Goal: Task Accomplishment & Management: Complete application form

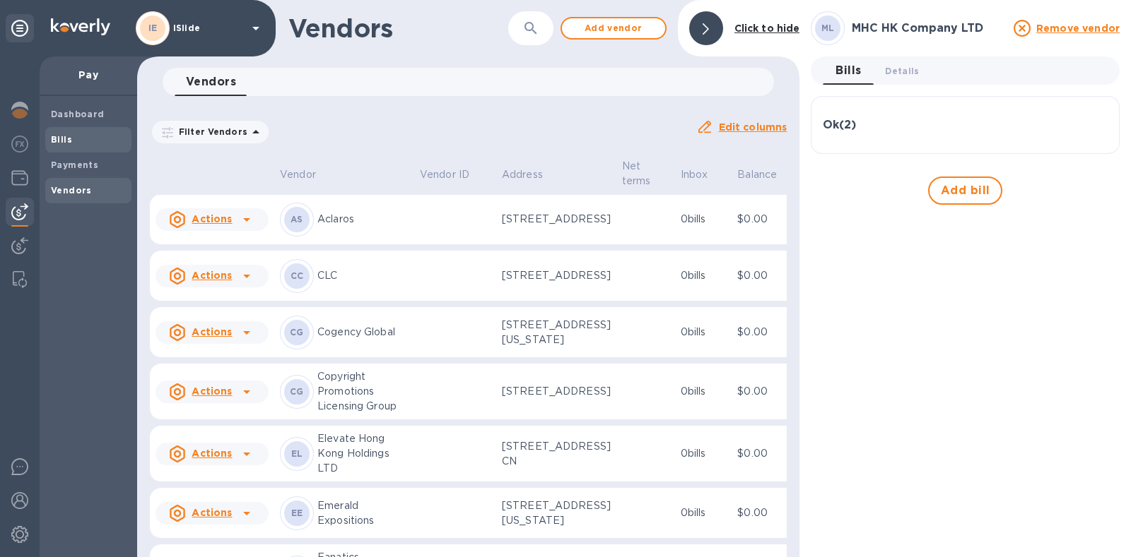
click at [64, 139] on b "Bills" at bounding box center [61, 139] width 21 height 11
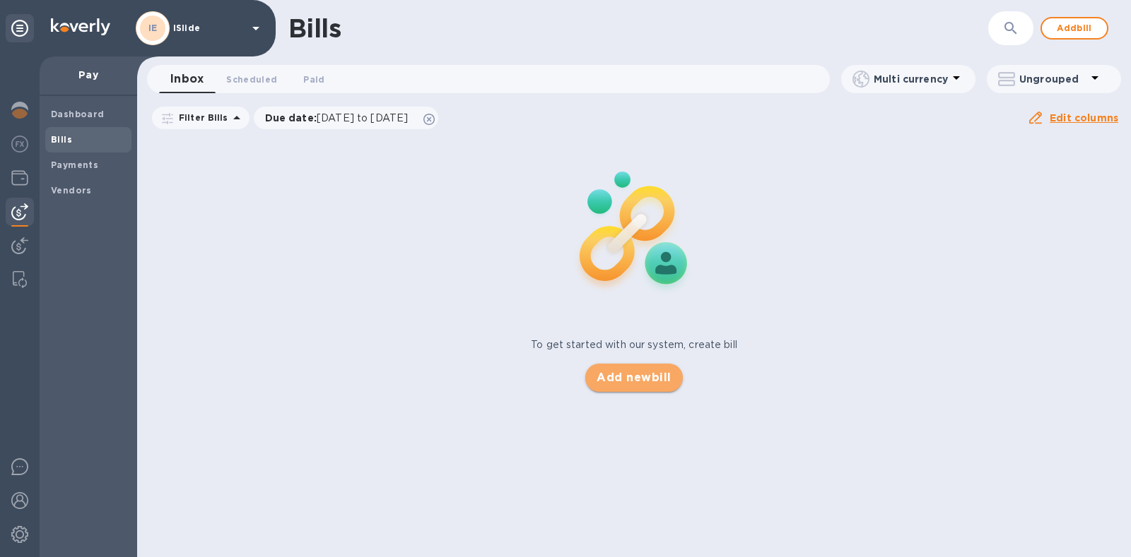
click at [657, 383] on span "Add new bill" at bounding box center [633, 378] width 74 height 17
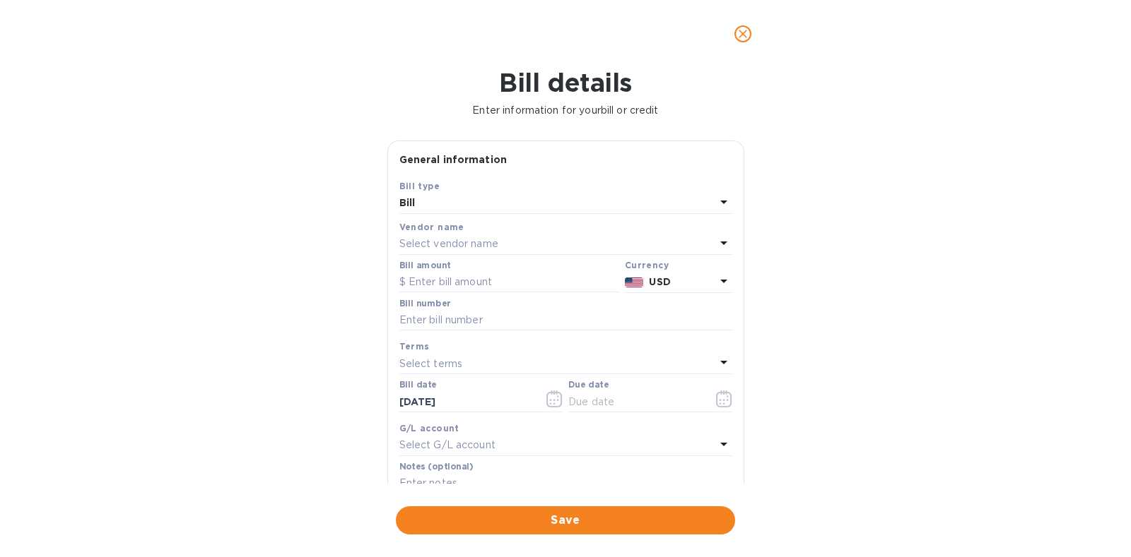
click at [528, 242] on div "Select vendor name" at bounding box center [557, 245] width 316 height 20
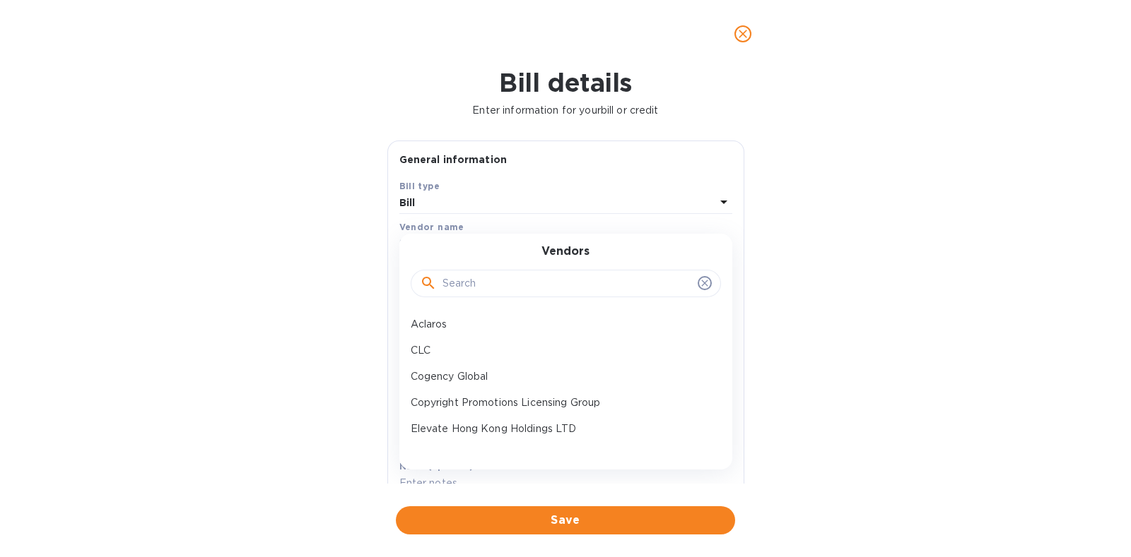
click at [488, 278] on input "text" at bounding box center [566, 283] width 249 height 21
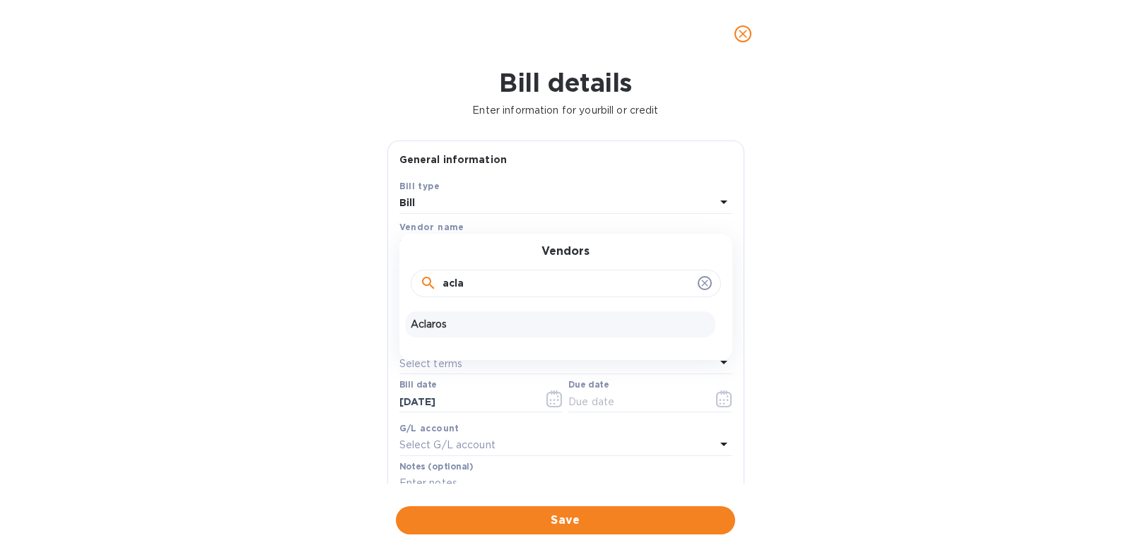
type input "acla"
click at [489, 326] on p "Aclaros" at bounding box center [560, 324] width 299 height 15
drag, startPoint x: 467, startPoint y: 288, endPoint x: 425, endPoint y: 213, distance: 85.1
click at [467, 287] on input "text" at bounding box center [509, 282] width 220 height 21
type input "647.50"
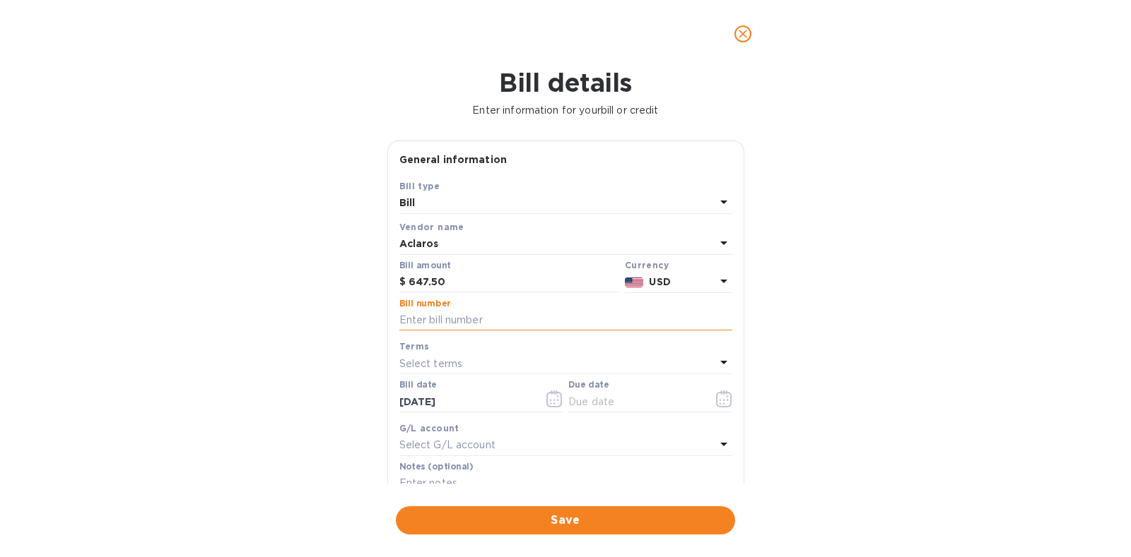
click at [519, 316] on input "text" at bounding box center [565, 320] width 333 height 21
type input "2355"
click at [726, 391] on icon "button" at bounding box center [724, 399] width 16 height 17
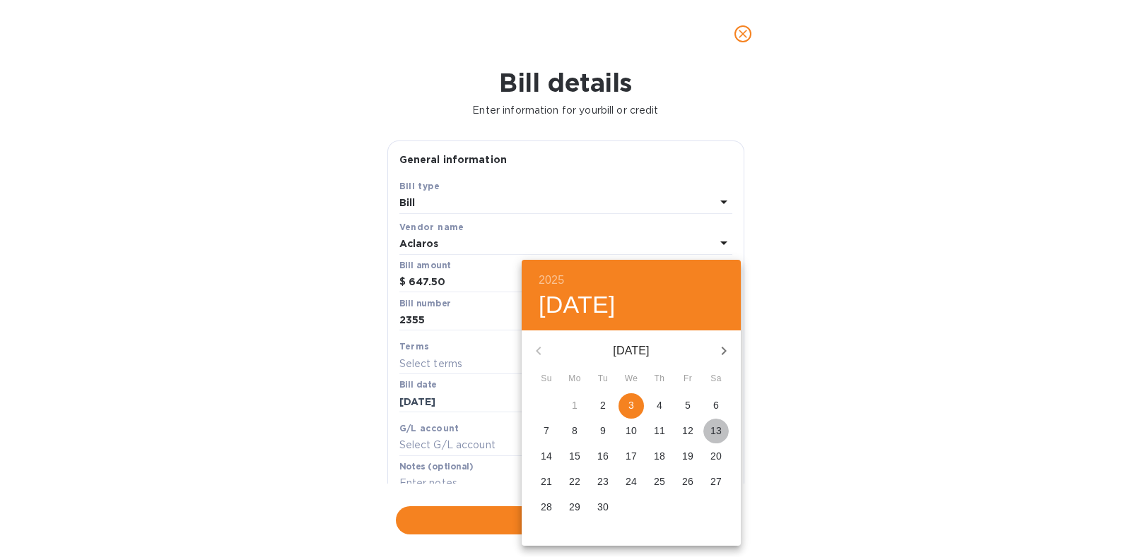
click at [714, 426] on p "13" at bounding box center [715, 431] width 11 height 14
type input "[DATE]"
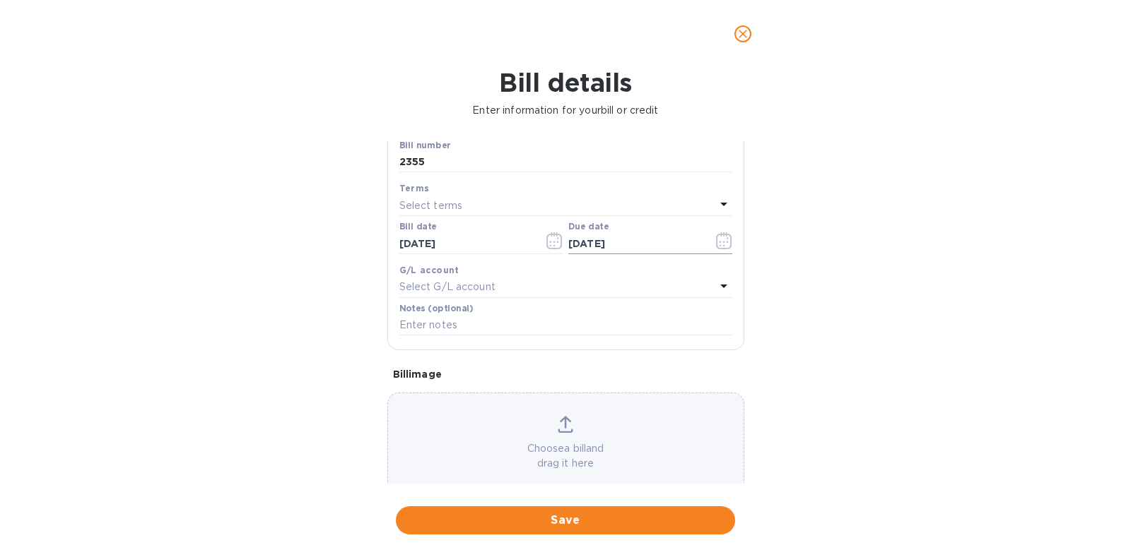
scroll to position [184, 0]
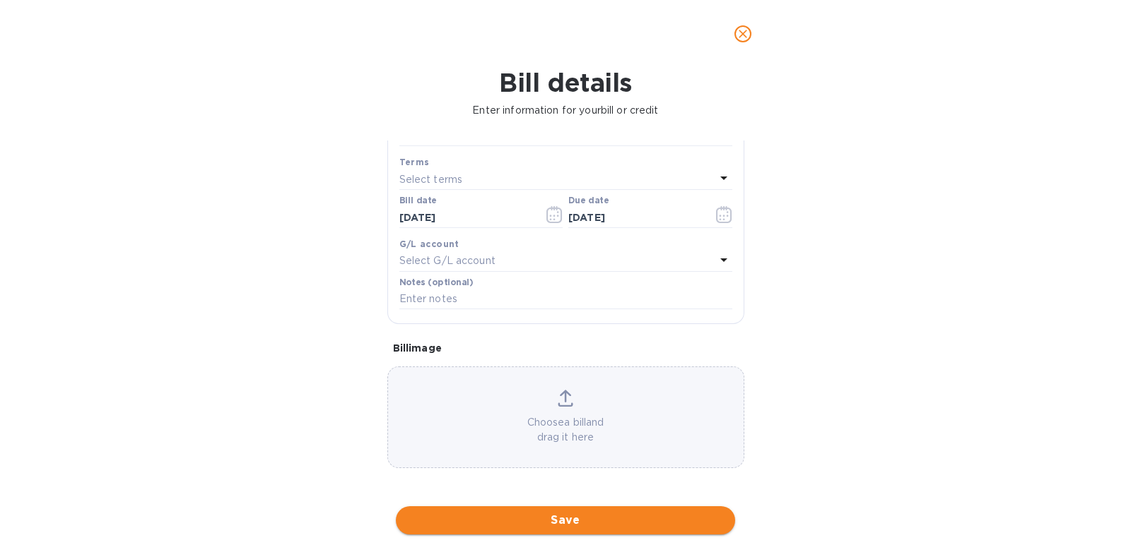
click at [583, 529] on button "Save" at bounding box center [565, 521] width 339 height 28
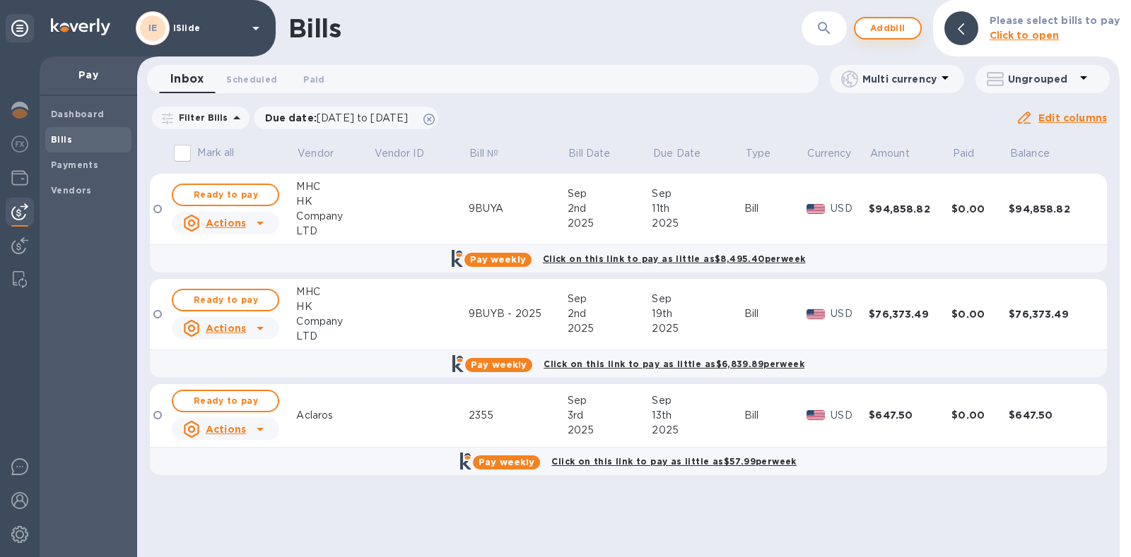
click at [904, 28] on span "Add bill" at bounding box center [887, 28] width 42 height 17
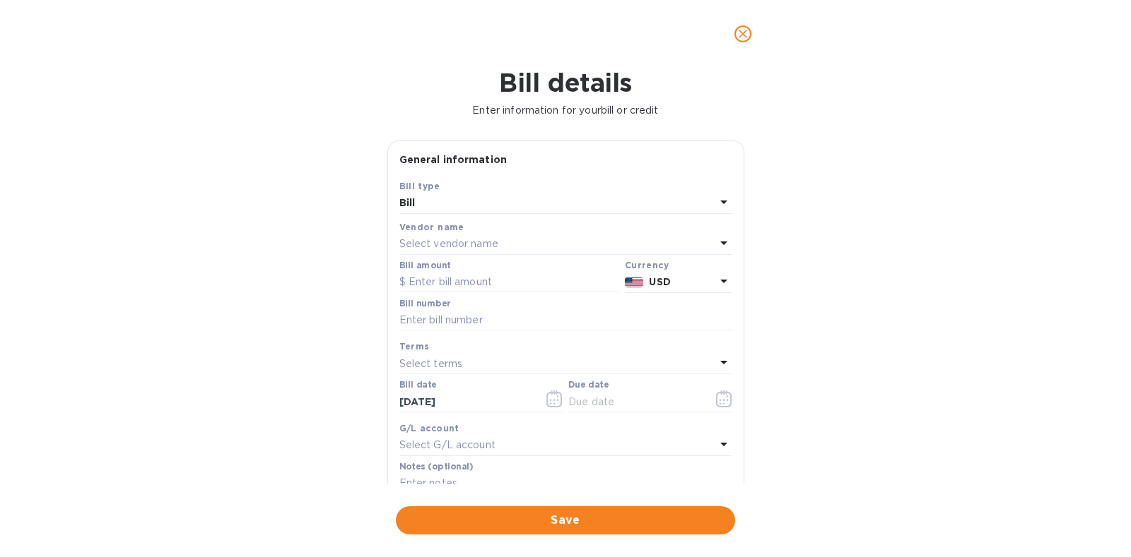
click at [472, 237] on p "Select vendor name" at bounding box center [448, 244] width 99 height 15
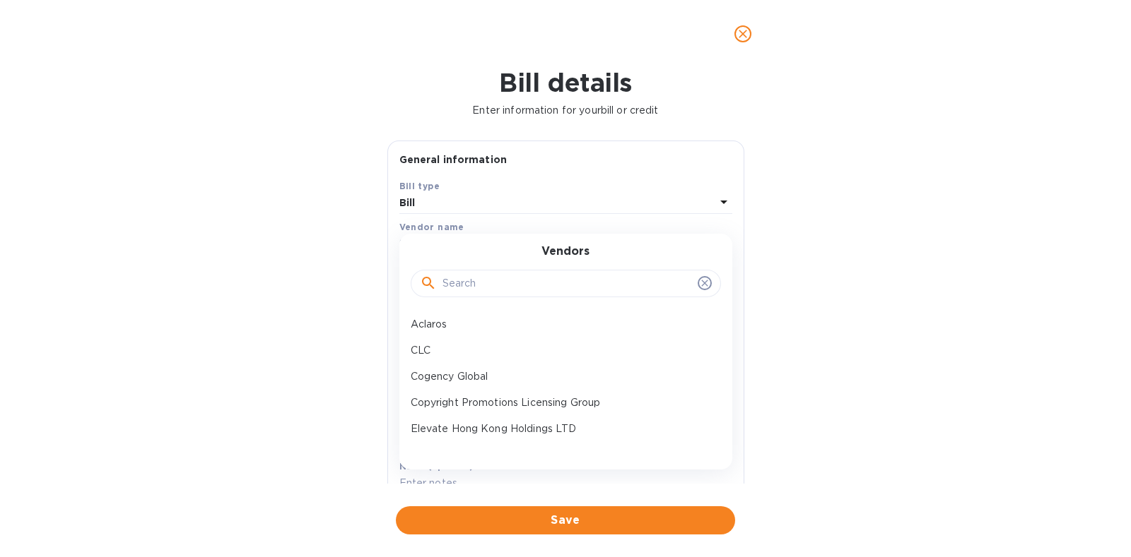
click at [472, 278] on input "text" at bounding box center [566, 283] width 249 height 21
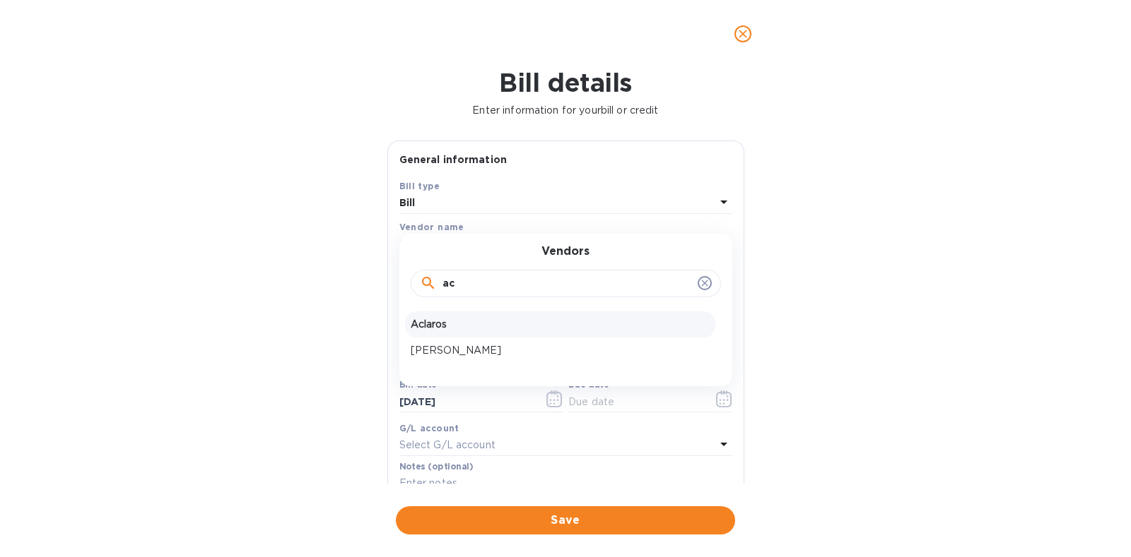
type input "ac"
click at [483, 317] on p "Aclaros" at bounding box center [560, 324] width 299 height 15
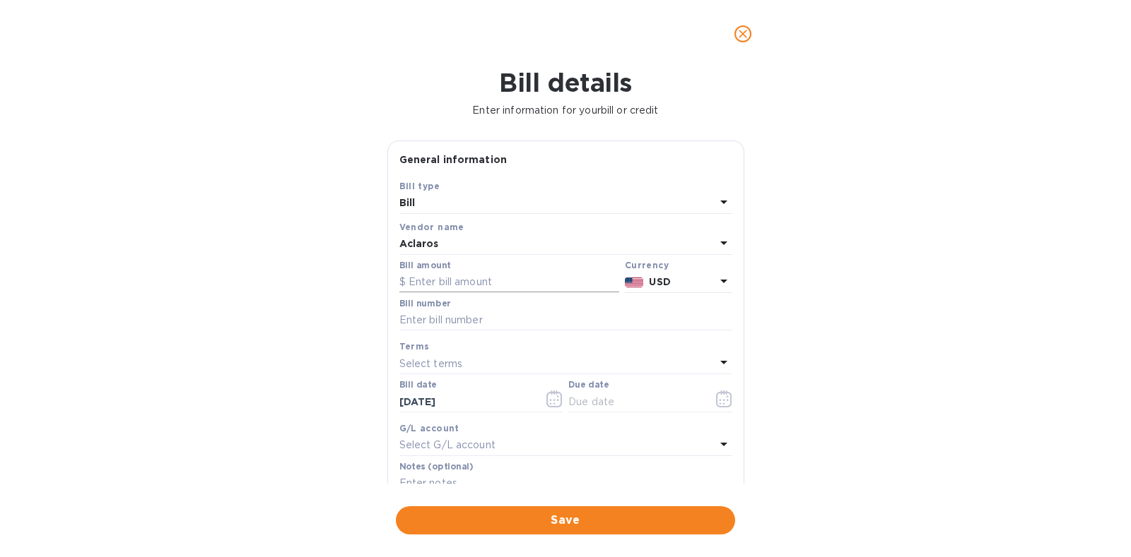
click at [484, 278] on input "text" at bounding box center [509, 282] width 220 height 21
type input "2,405"
click at [521, 319] on input "text" at bounding box center [565, 320] width 333 height 21
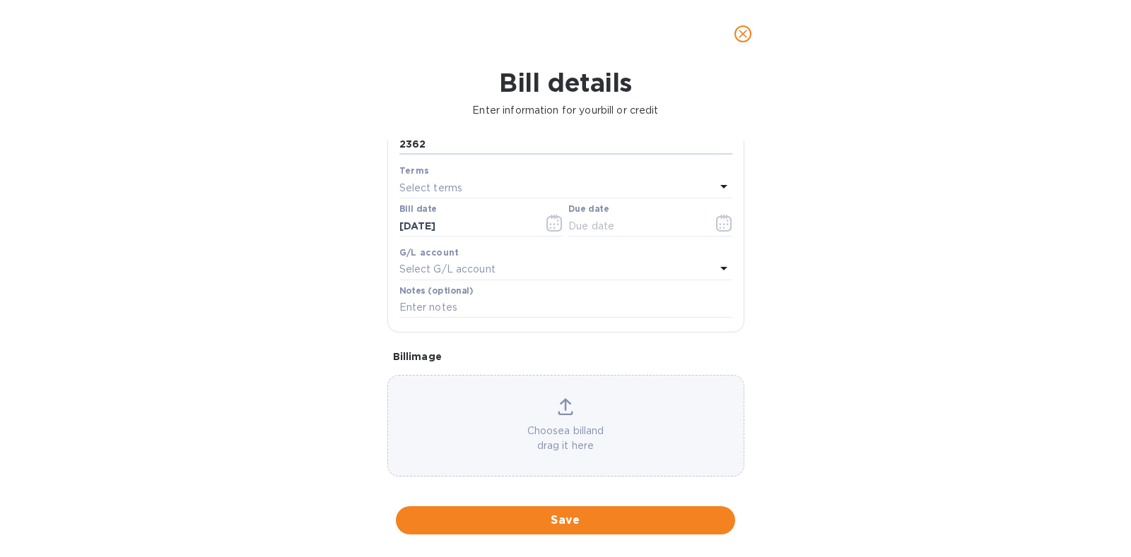
type input "2362"
click at [716, 223] on icon "button" at bounding box center [724, 223] width 16 height 17
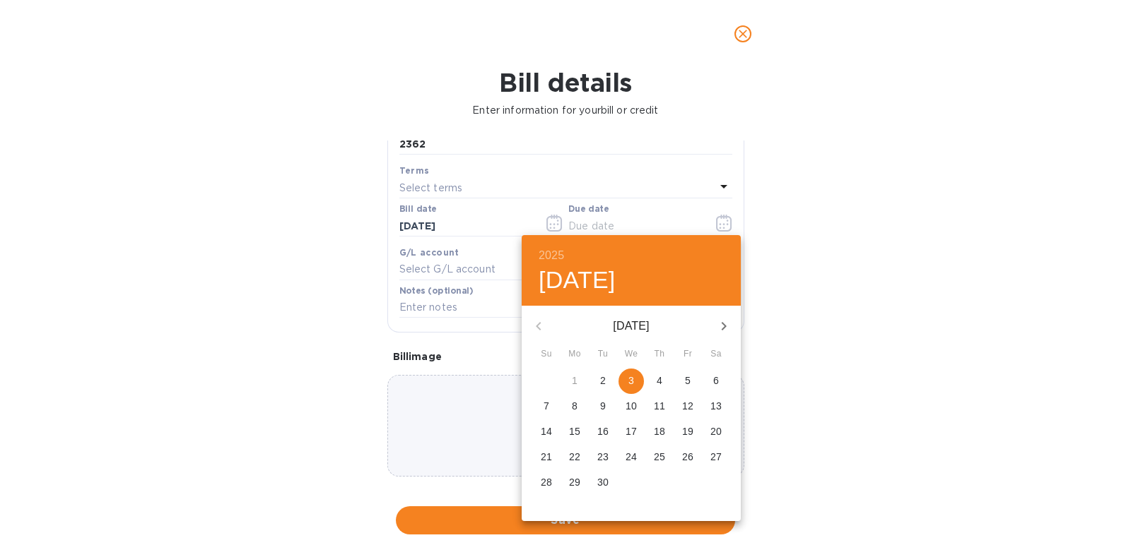
click at [715, 406] on p "13" at bounding box center [715, 406] width 11 height 14
type input "[DATE]"
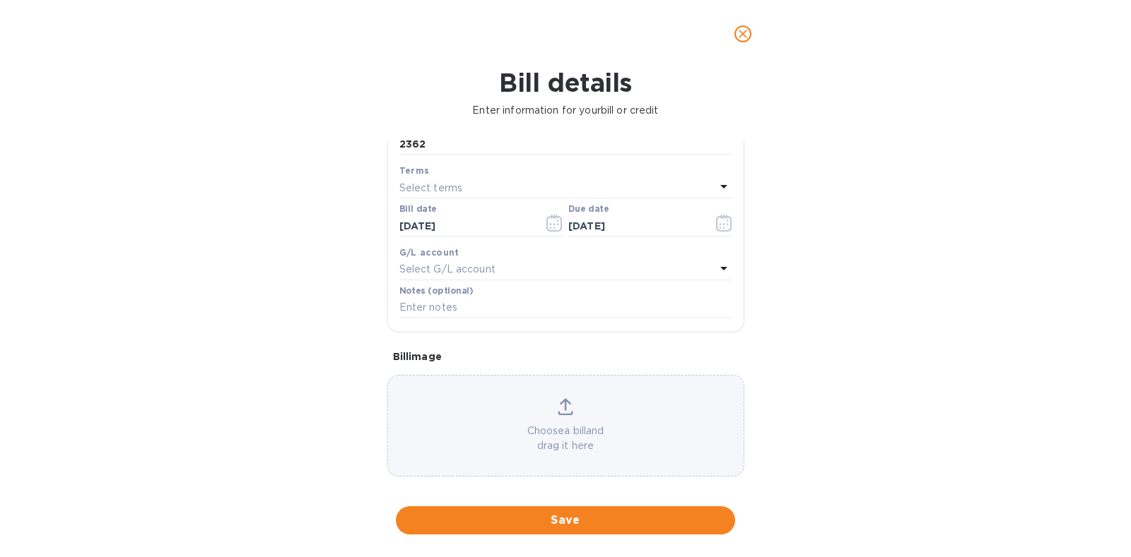
scroll to position [184, 0]
click at [596, 531] on button "Save" at bounding box center [565, 521] width 339 height 28
